Goal: Task Accomplishment & Management: Complete application form

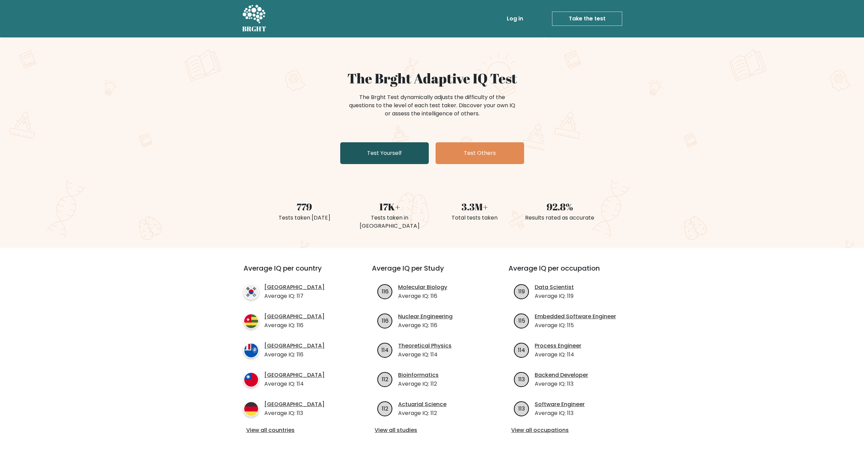
click at [391, 152] on link "Test Yourself" at bounding box center [384, 153] width 89 height 22
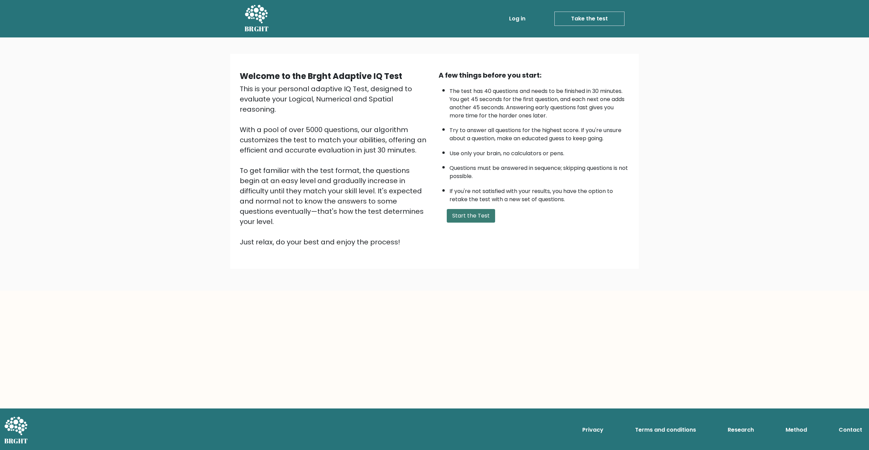
click at [473, 218] on button "Start the Test" at bounding box center [471, 216] width 48 height 14
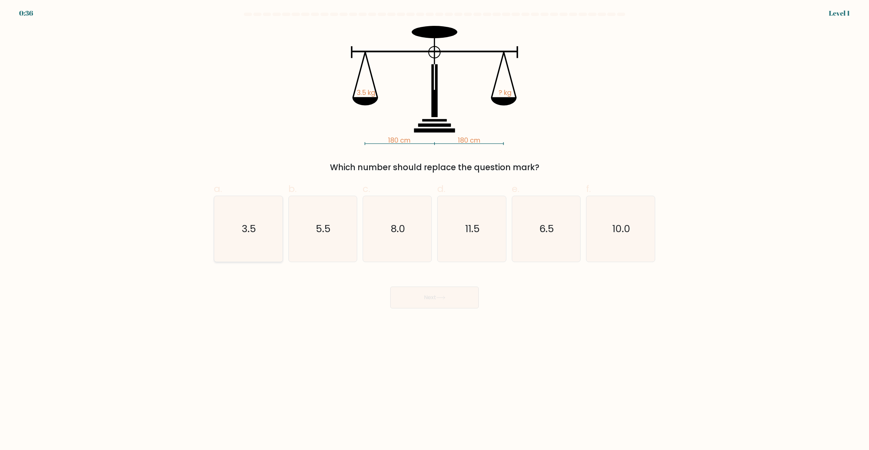
click at [244, 224] on text "3.5" at bounding box center [249, 229] width 14 height 14
click at [434, 225] on input "a. 3.5" at bounding box center [434, 227] width 0 height 4
radio input "true"
click at [433, 305] on button "Next" at bounding box center [434, 298] width 89 height 22
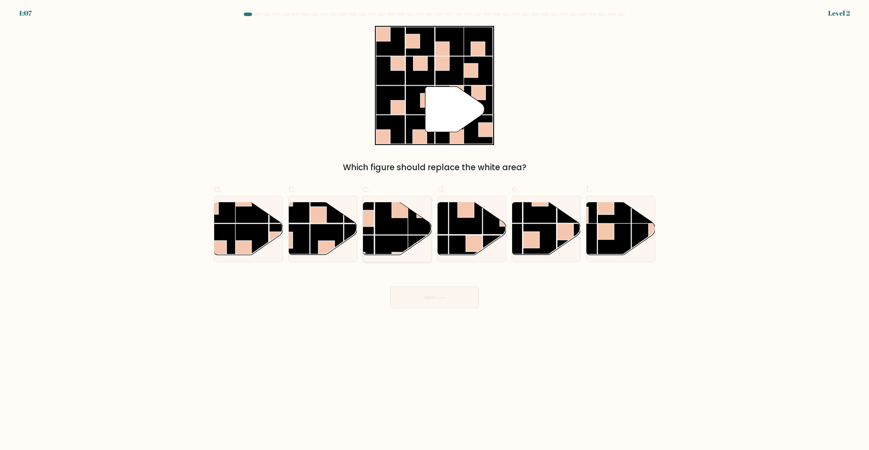
click at [394, 232] on rect at bounding box center [391, 218] width 33 height 33
click at [434, 229] on input "c." at bounding box center [434, 227] width 0 height 4
radio input "true"
click at [419, 291] on button "Next" at bounding box center [434, 298] width 89 height 22
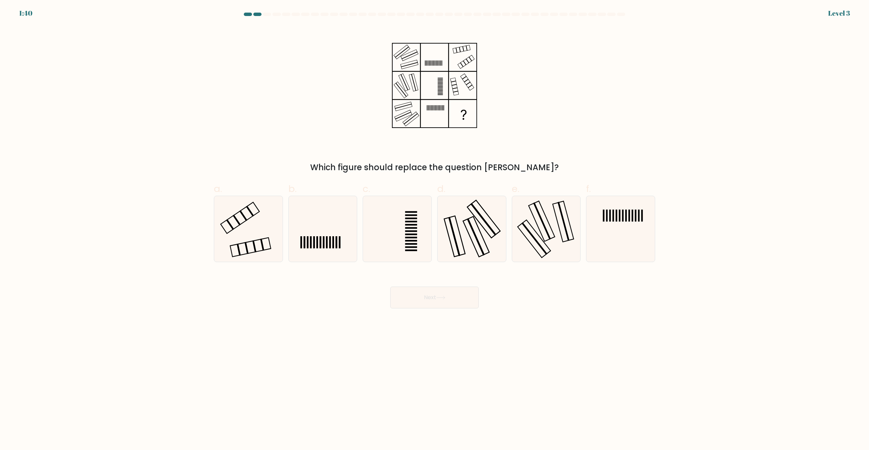
click at [213, 224] on div "a." at bounding box center [248, 222] width 75 height 80
click at [226, 226] on icon at bounding box center [248, 229] width 66 height 66
click at [434, 226] on input "a." at bounding box center [434, 227] width 0 height 4
radio input "true"
click at [413, 298] on button "Next" at bounding box center [434, 298] width 89 height 22
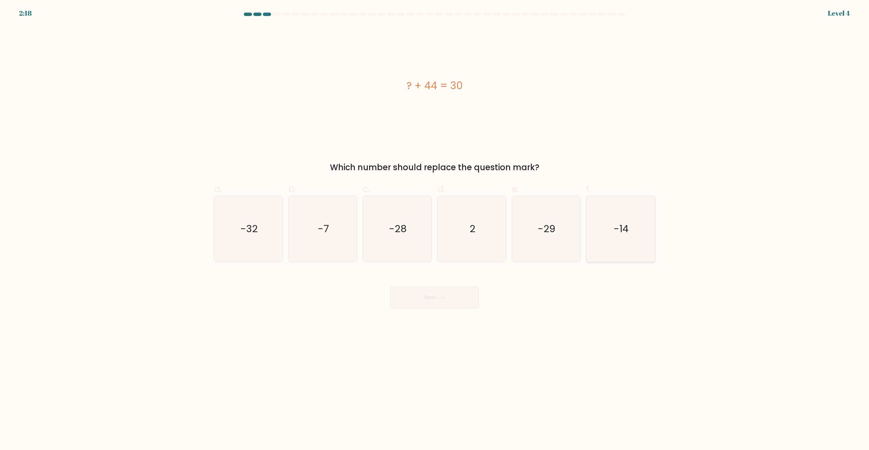
click at [604, 240] on icon "-14" at bounding box center [621, 229] width 66 height 66
click at [435, 229] on input "f. -14" at bounding box center [434, 227] width 0 height 4
radio input "true"
click at [448, 294] on button "Next" at bounding box center [434, 298] width 89 height 22
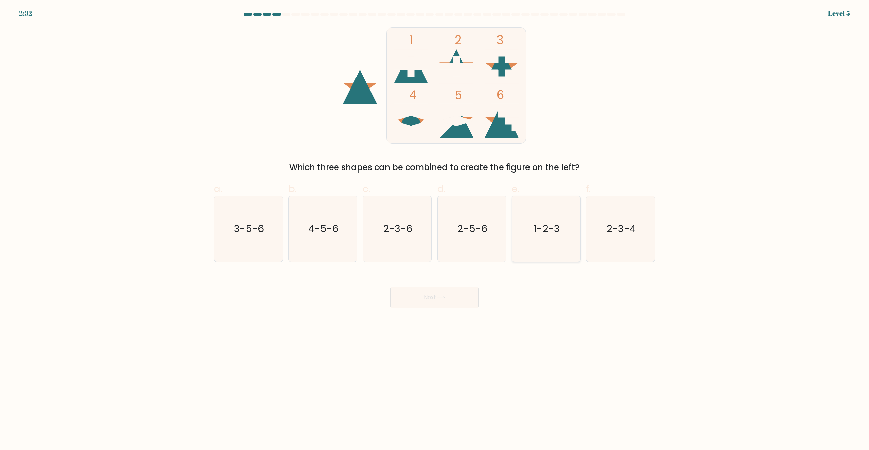
click at [549, 228] on text "1-2-3" at bounding box center [546, 229] width 26 height 14
click at [435, 228] on input "e. 1-2-3" at bounding box center [434, 227] width 0 height 4
radio input "true"
click at [445, 297] on icon at bounding box center [440, 298] width 9 height 4
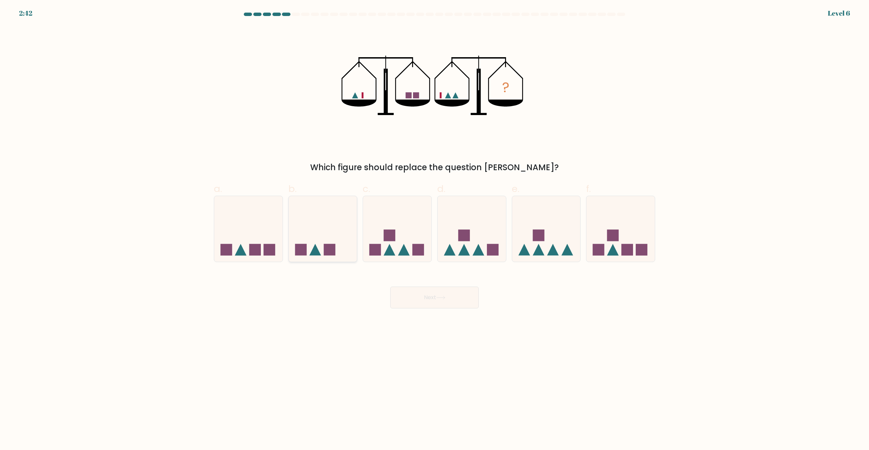
click at [317, 245] on icon at bounding box center [323, 229] width 68 height 57
click at [434, 229] on input "b." at bounding box center [434, 227] width 0 height 4
radio input "true"
click at [443, 308] on button "Next" at bounding box center [434, 298] width 89 height 22
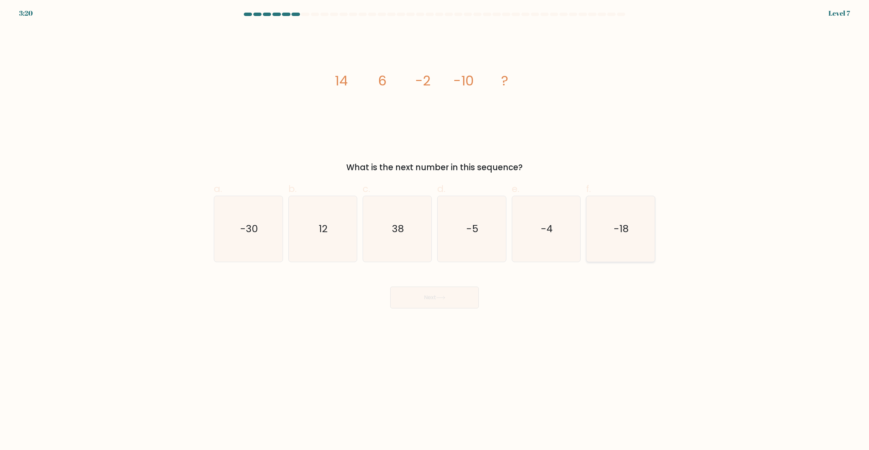
click at [640, 234] on icon "-18" at bounding box center [621, 229] width 66 height 66
click at [435, 229] on input "f. -18" at bounding box center [434, 227] width 0 height 4
radio input "true"
click at [449, 302] on button "Next" at bounding box center [434, 298] width 89 height 22
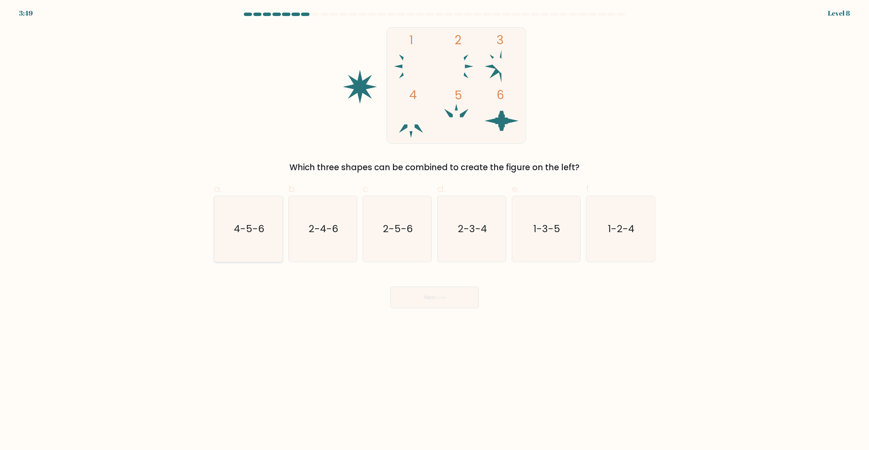
click at [241, 237] on icon "4-5-6" at bounding box center [248, 229] width 66 height 66
click at [434, 229] on input "a. 4-5-6" at bounding box center [434, 227] width 0 height 4
radio input "true"
click at [441, 293] on button "Next" at bounding box center [434, 298] width 89 height 22
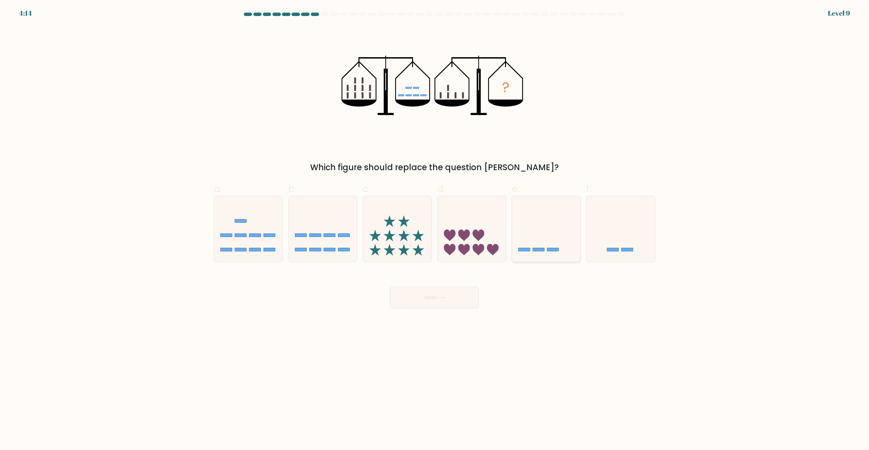
click at [544, 232] on icon at bounding box center [546, 229] width 68 height 57
click at [435, 229] on input "e." at bounding box center [434, 227] width 0 height 4
radio input "true"
click at [439, 300] on icon at bounding box center [440, 298] width 9 height 4
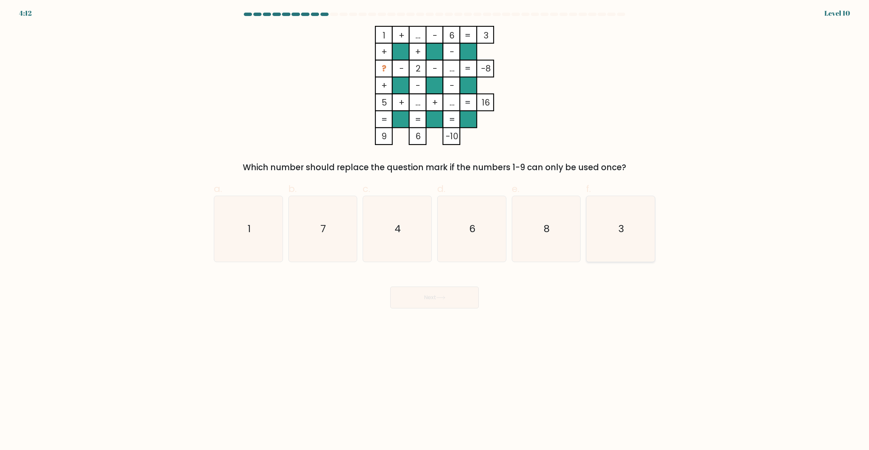
click at [622, 228] on text "3" at bounding box center [621, 229] width 6 height 14
click at [435, 228] on input "f. 3" at bounding box center [434, 227] width 0 height 4
radio input "true"
click at [454, 299] on button "Next" at bounding box center [434, 298] width 89 height 22
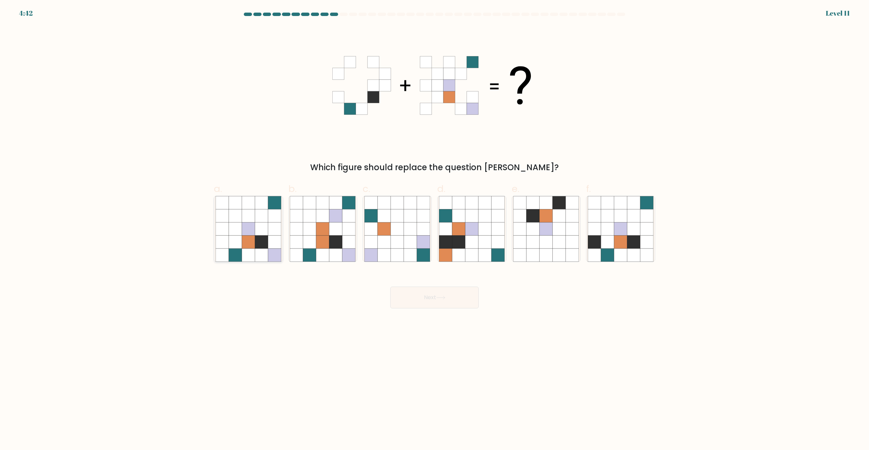
click at [260, 243] on icon at bounding box center [261, 242] width 13 height 13
click at [434, 229] on input "a." at bounding box center [434, 227] width 0 height 4
radio input "true"
click at [418, 303] on button "Next" at bounding box center [434, 298] width 89 height 22
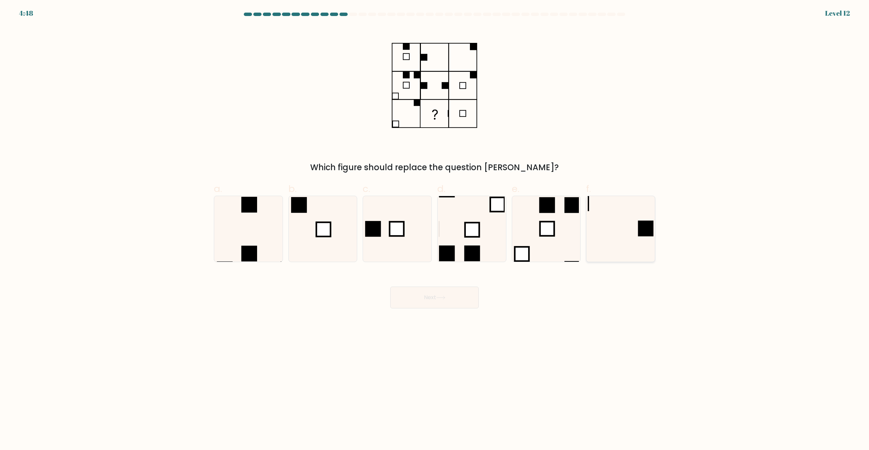
click at [616, 250] on icon at bounding box center [621, 229] width 66 height 66
click at [435, 229] on input "f." at bounding box center [434, 227] width 0 height 4
radio input "true"
click at [467, 293] on button "Next" at bounding box center [434, 298] width 89 height 22
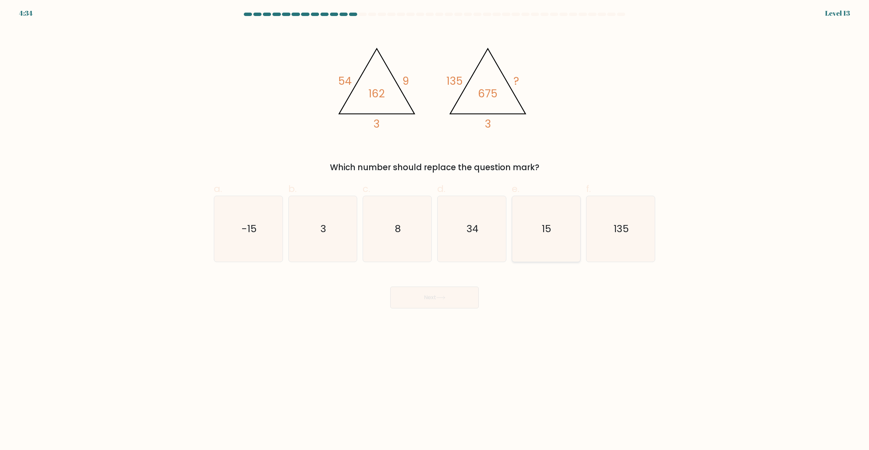
click at [572, 243] on icon "15" at bounding box center [546, 229] width 66 height 66
click at [435, 229] on input "e. 15" at bounding box center [434, 227] width 0 height 4
radio input "true"
click at [448, 298] on button "Next" at bounding box center [434, 298] width 89 height 22
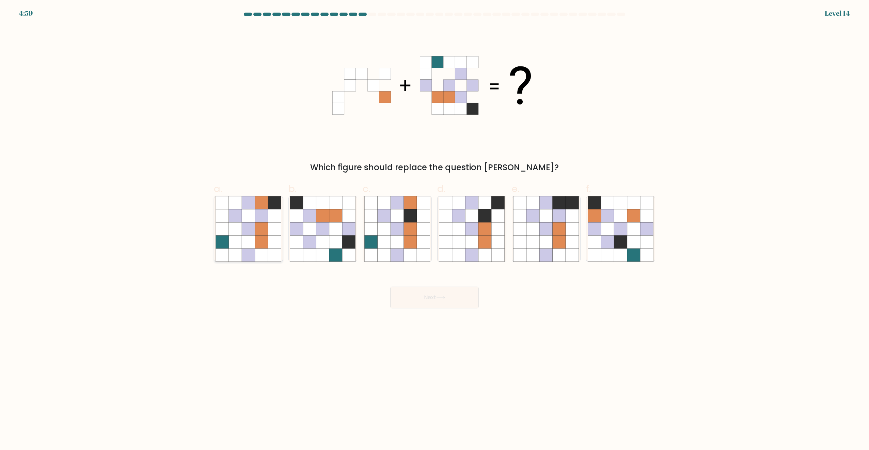
click at [260, 243] on icon at bounding box center [261, 242] width 13 height 13
click at [434, 229] on input "a." at bounding box center [434, 227] width 0 height 4
radio input "true"
click at [430, 289] on button "Next" at bounding box center [434, 298] width 89 height 22
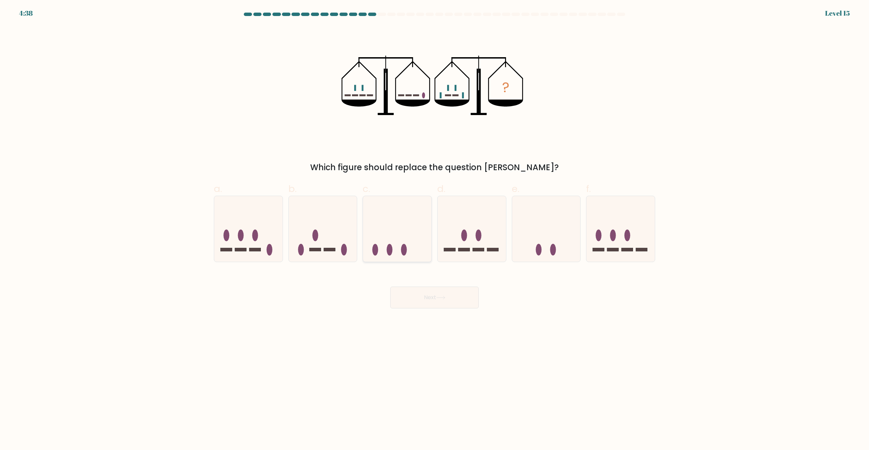
click at [400, 225] on icon at bounding box center [397, 229] width 68 height 57
click at [434, 225] on input "c." at bounding box center [434, 227] width 0 height 4
radio input "true"
click at [555, 249] on ellipse at bounding box center [553, 250] width 6 height 12
click at [435, 229] on input "e." at bounding box center [434, 227] width 0 height 4
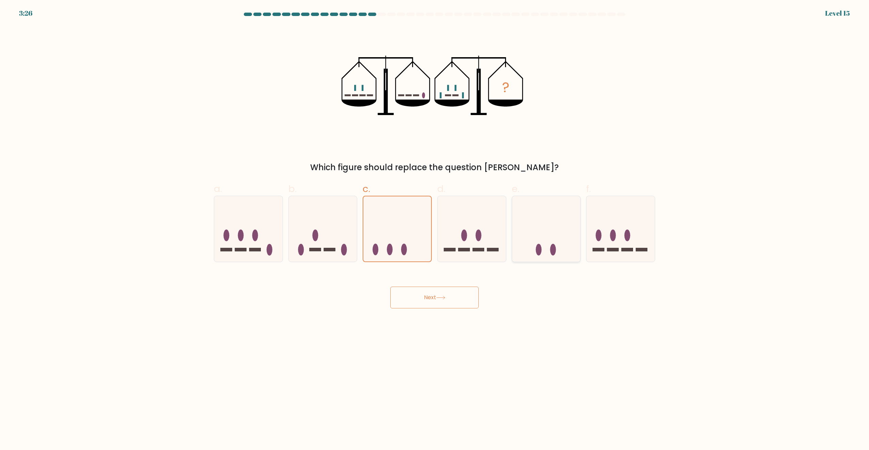
radio input "true"
click at [440, 299] on icon at bounding box center [440, 298] width 9 height 4
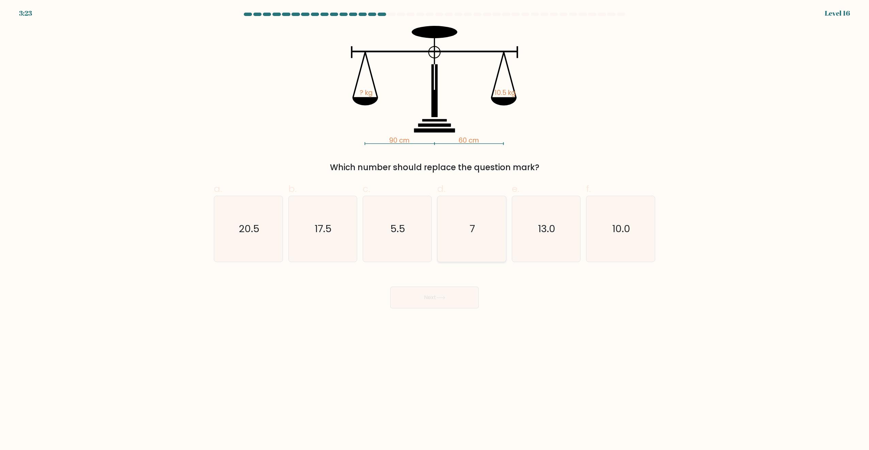
click at [481, 232] on icon "7" at bounding box center [472, 229] width 66 height 66
click at [435, 229] on input "d. 7" at bounding box center [434, 227] width 0 height 4
radio input "true"
click at [443, 301] on button "Next" at bounding box center [434, 298] width 89 height 22
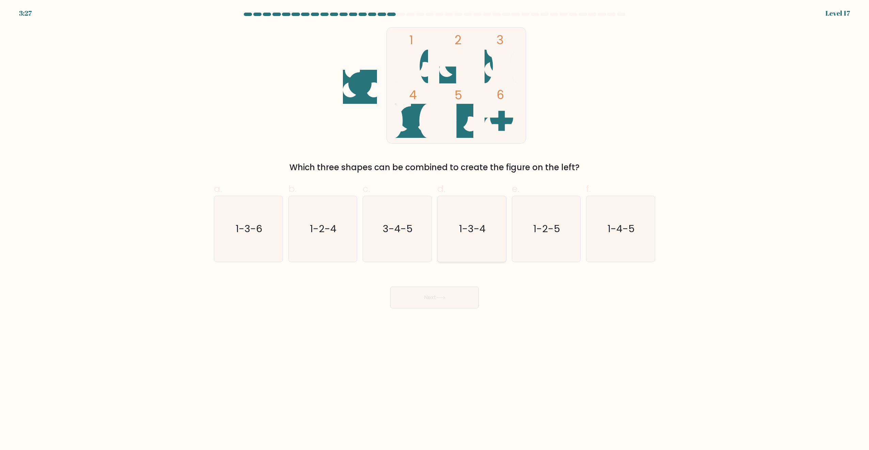
click at [490, 230] on icon "1-3-4" at bounding box center [472, 229] width 66 height 66
click at [435, 229] on input "d. 1-3-4" at bounding box center [434, 227] width 0 height 4
radio input "true"
click at [451, 298] on button "Next" at bounding box center [434, 298] width 89 height 22
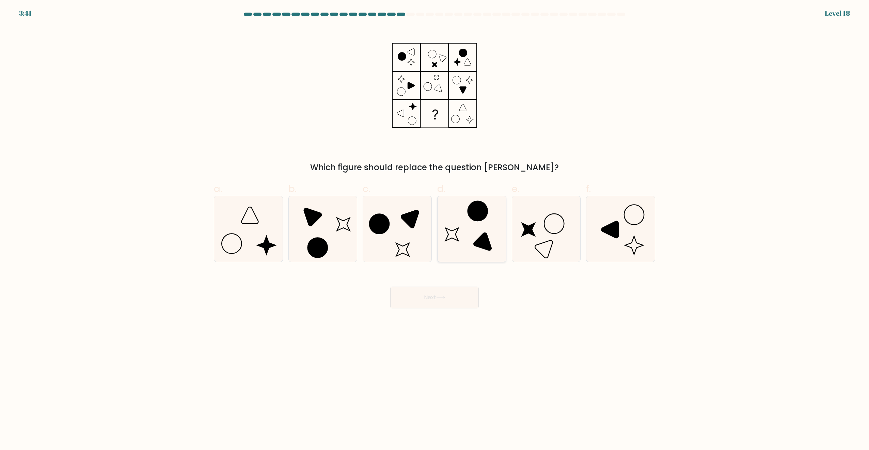
click at [454, 231] on icon at bounding box center [472, 229] width 66 height 66
click at [435, 229] on input "d." at bounding box center [434, 227] width 0 height 4
radio input "true"
click at [304, 232] on icon at bounding box center [323, 229] width 66 height 66
click at [434, 229] on input "b." at bounding box center [434, 227] width 0 height 4
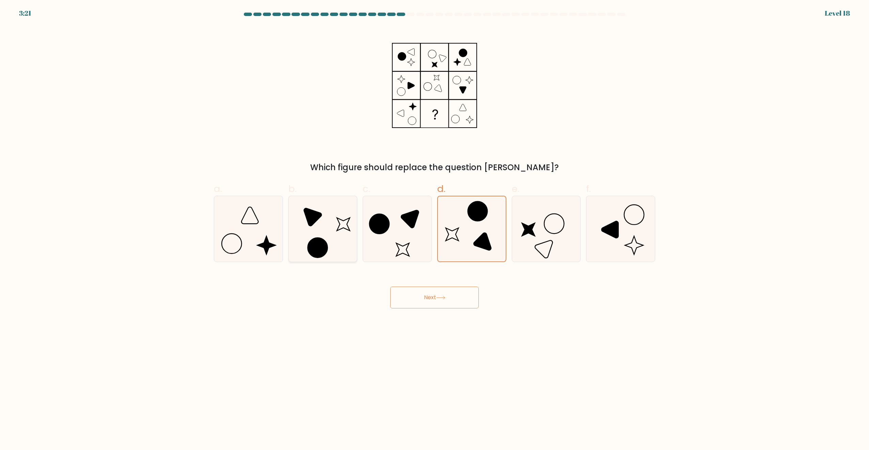
radio input "true"
click at [404, 298] on button "Next" at bounding box center [434, 298] width 89 height 22
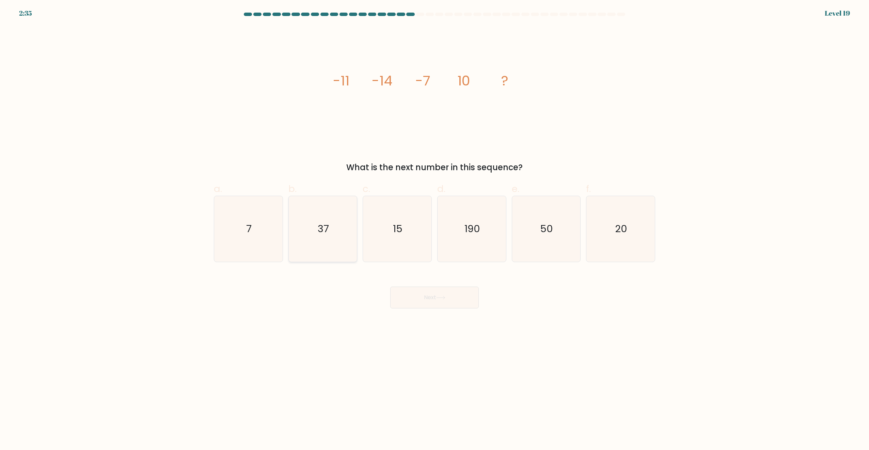
click at [340, 222] on icon "37" at bounding box center [323, 229] width 66 height 66
click at [434, 225] on input "b. 37" at bounding box center [434, 227] width 0 height 4
radio input "true"
click at [450, 299] on button "Next" at bounding box center [434, 298] width 89 height 22
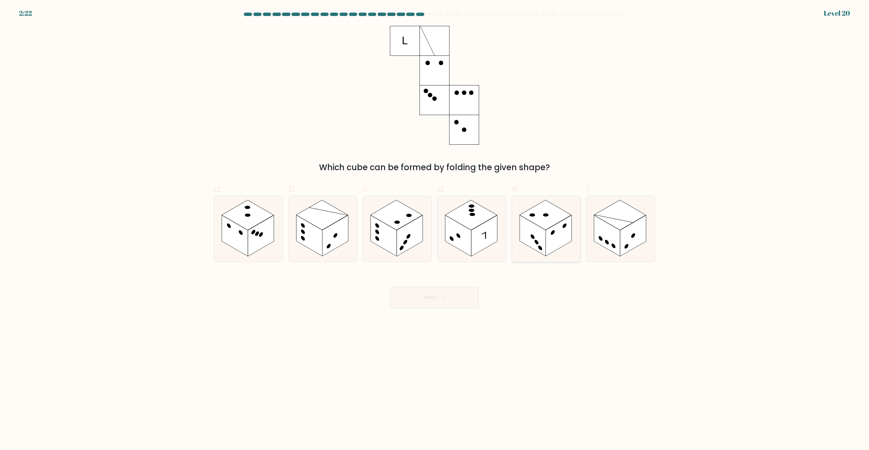
click at [528, 229] on rect at bounding box center [532, 235] width 26 height 41
click at [435, 229] on input "e." at bounding box center [434, 227] width 0 height 4
radio input "true"
click at [502, 229] on icon at bounding box center [471, 229] width 68 height 66
click at [435, 229] on input "d." at bounding box center [434, 227] width 0 height 4
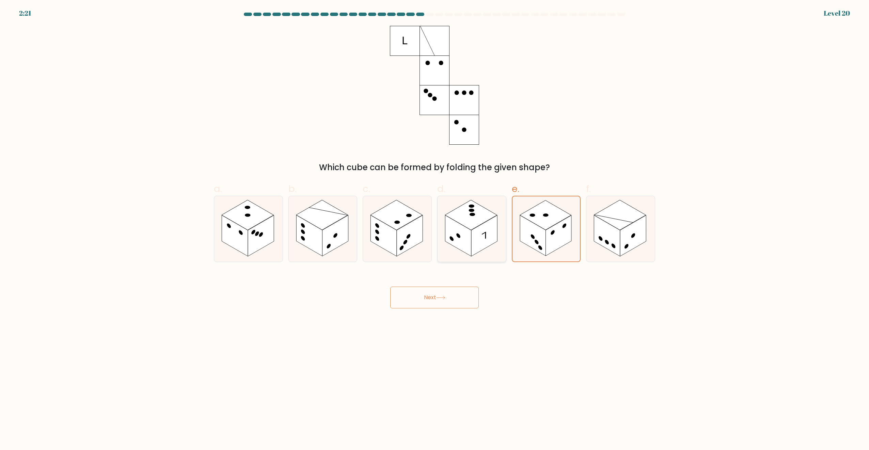
radio input "true"
click at [231, 222] on rect at bounding box center [235, 235] width 26 height 41
click at [434, 225] on input "a." at bounding box center [434, 227] width 0 height 4
radio input "true"
click at [298, 239] on rect at bounding box center [309, 235] width 26 height 41
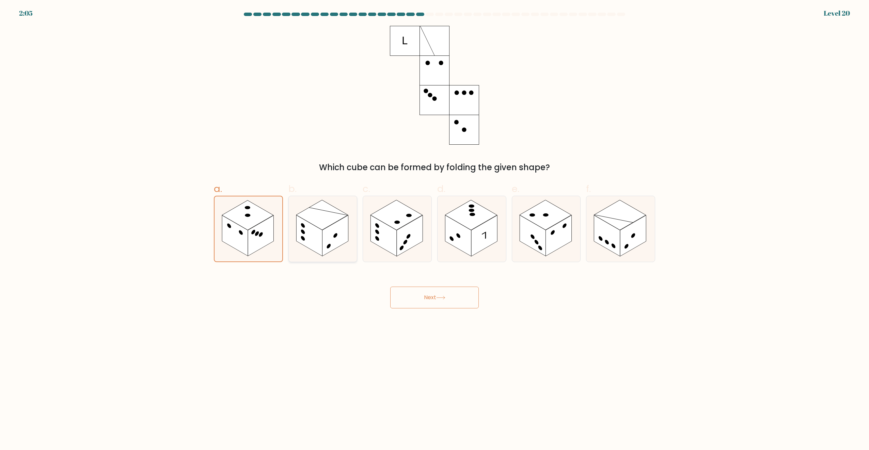
click at [434, 229] on input "b." at bounding box center [434, 227] width 0 height 4
radio input "true"
click at [422, 299] on button "Next" at bounding box center [434, 298] width 89 height 22
